Goal: Find contact information: Find contact information

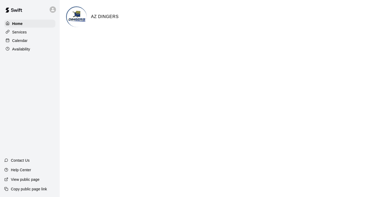
click at [25, 38] on p "Calendar" at bounding box center [19, 40] width 15 height 5
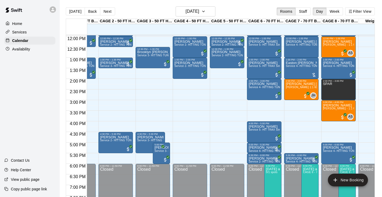
scroll to position [0, 29]
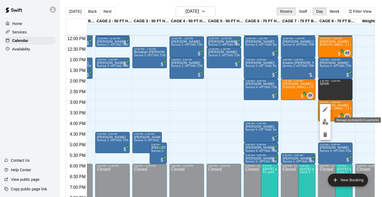
click at [326, 121] on img "edit" at bounding box center [325, 122] width 6 height 6
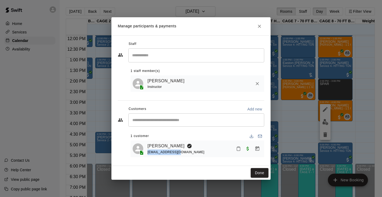
drag, startPoint x: 183, startPoint y: 153, endPoint x: 147, endPoint y: 154, distance: 35.6
click at [147, 154] on div "lippked@gmail.com" at bounding box center [175, 152] width 57 height 6
copy span "lippked@gmail.com"
click at [260, 174] on button "Done" at bounding box center [260, 173] width 18 height 10
